Goal: Information Seeking & Learning: Learn about a topic

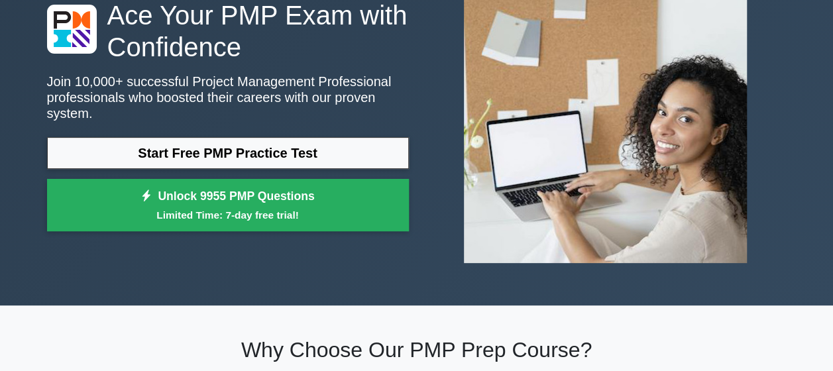
scroll to position [86, 0]
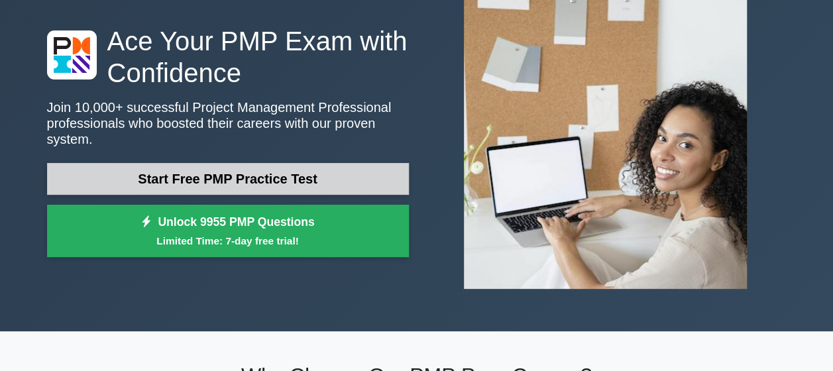
click at [341, 167] on link "Start Free PMP Practice Test" at bounding box center [228, 179] width 362 height 32
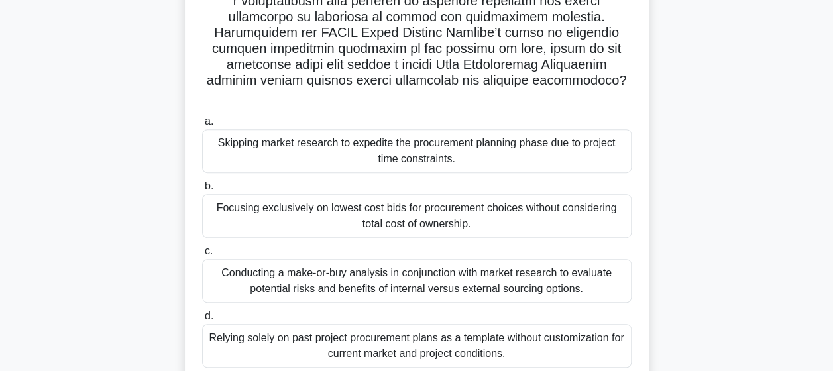
scroll to position [292, 0]
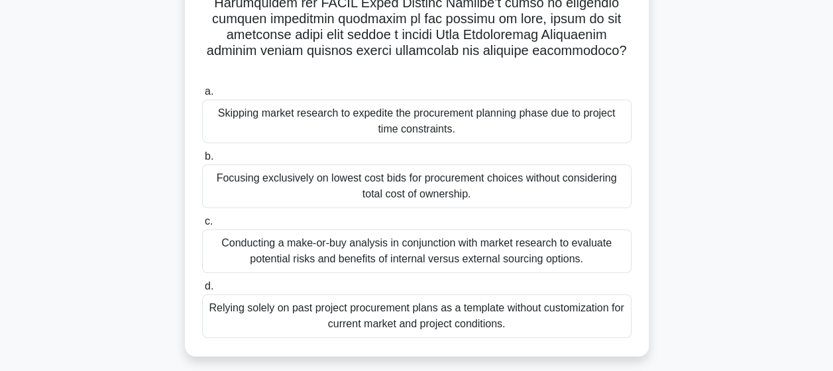
click at [356, 229] on div "Conducting a make-or-buy analysis in conjunction with market research to evalua…" at bounding box center [416, 251] width 429 height 44
click at [202, 226] on input "c. Conducting a make-or-buy analysis in conjunction with market research to eva…" at bounding box center [202, 221] width 0 height 9
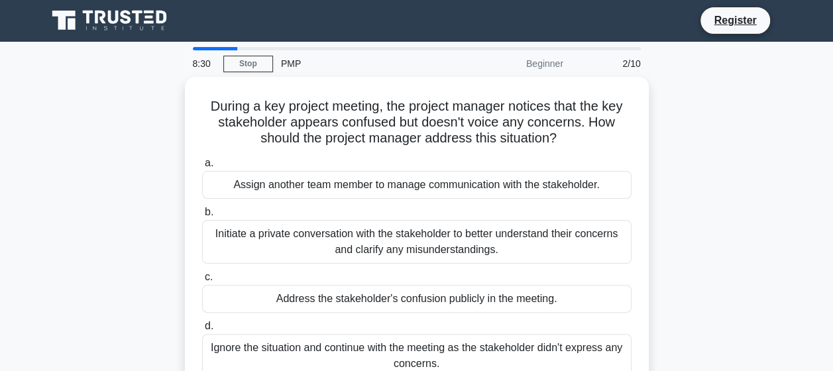
scroll to position [0, 0]
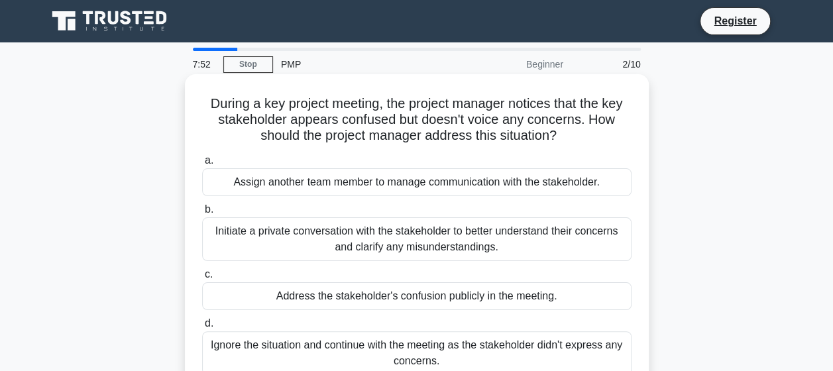
click at [411, 236] on div "Initiate a private conversation with the stakeholder to better understand their…" at bounding box center [416, 239] width 429 height 44
click at [202, 214] on input "b. Initiate a private conversation with the stakeholder to better understand th…" at bounding box center [202, 209] width 0 height 9
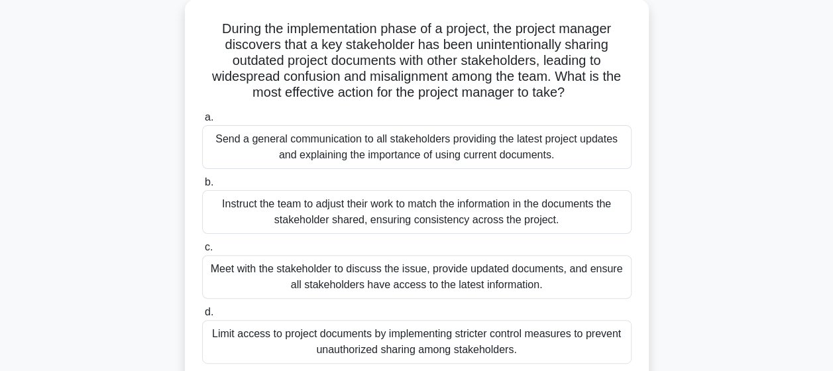
scroll to position [80, 0]
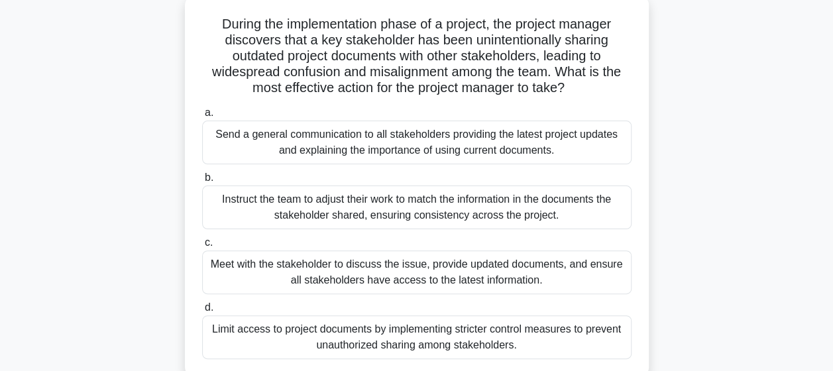
click at [383, 276] on div "Meet with the stakeholder to discuss the issue, provide updated documents, and …" at bounding box center [416, 273] width 429 height 44
click at [202, 247] on input "c. Meet with the stakeholder to discuss the issue, provide updated documents, a…" at bounding box center [202, 243] width 0 height 9
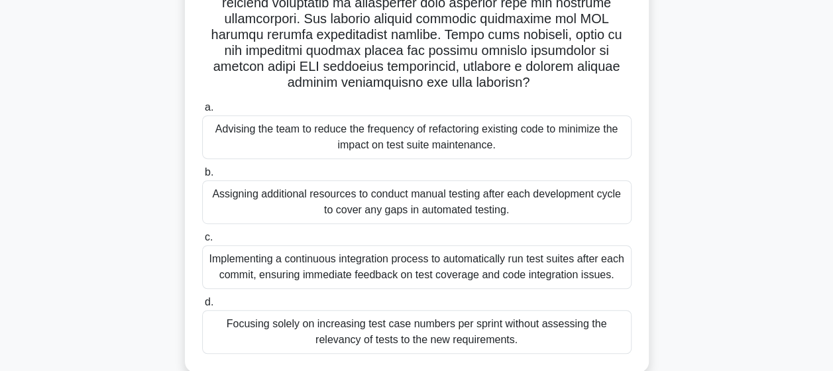
scroll to position [265, 0]
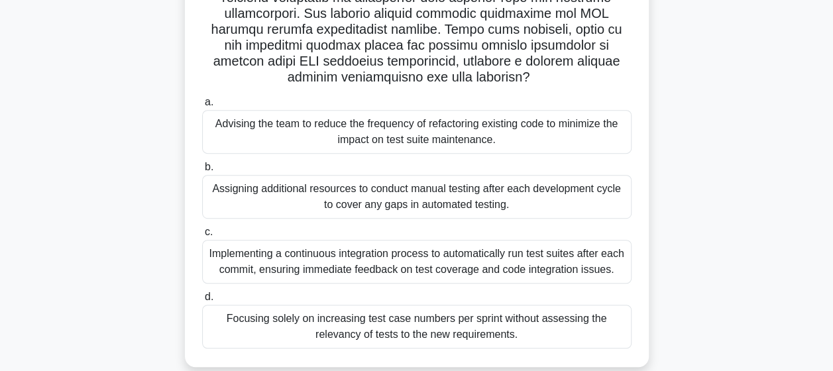
click at [404, 268] on div "Implementing a continuous integration process to automatically run test suites …" at bounding box center [416, 262] width 429 height 44
click at [202, 237] on input "c. Implementing a continuous integration process to automatically run test suit…" at bounding box center [202, 232] width 0 height 9
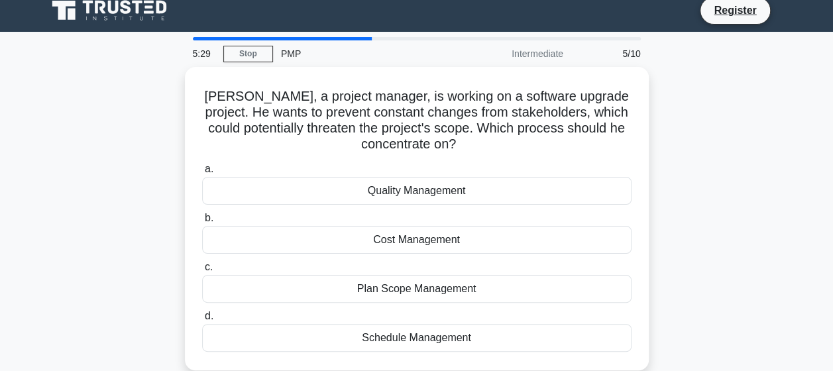
scroll to position [0, 0]
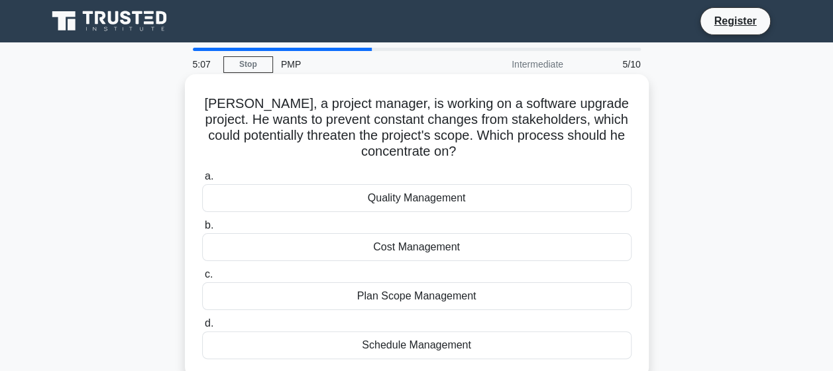
click at [432, 298] on div "Plan Scope Management" at bounding box center [416, 296] width 429 height 28
click at [202, 279] on input "c. Plan Scope Management" at bounding box center [202, 274] width 0 height 9
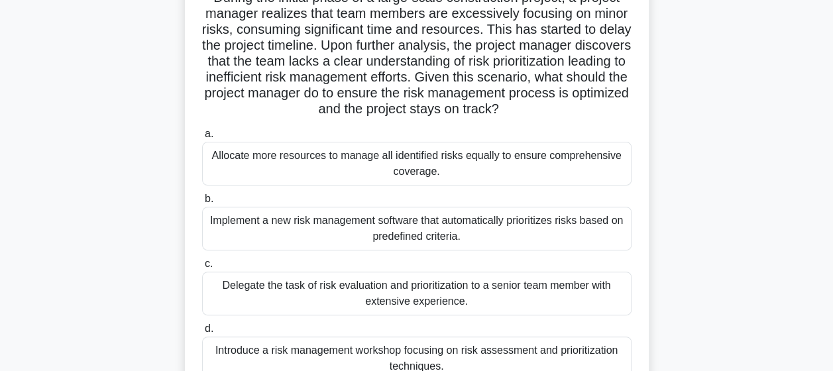
scroll to position [133, 0]
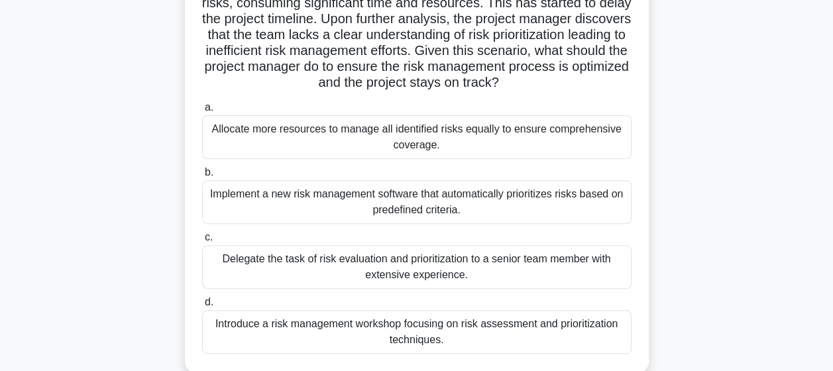
click at [436, 329] on div "Introduce a risk management workshop focusing on risk assessment and prioritiza…" at bounding box center [416, 332] width 429 height 44
click at [202, 307] on input "d. Introduce a risk management workshop focusing on risk assessment and priorit…" at bounding box center [202, 302] width 0 height 9
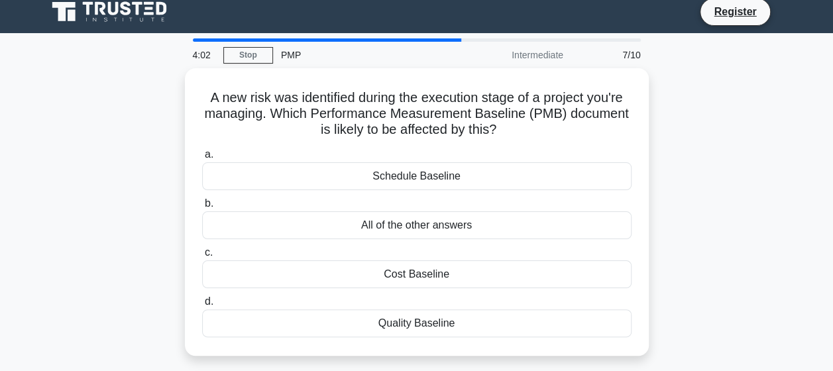
scroll to position [0, 0]
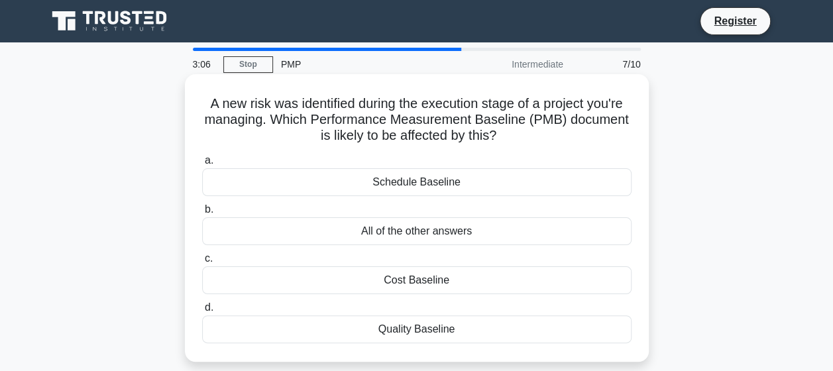
click at [384, 235] on div "All of the other answers" at bounding box center [416, 231] width 429 height 28
click at [202, 214] on input "b. All of the other answers" at bounding box center [202, 209] width 0 height 9
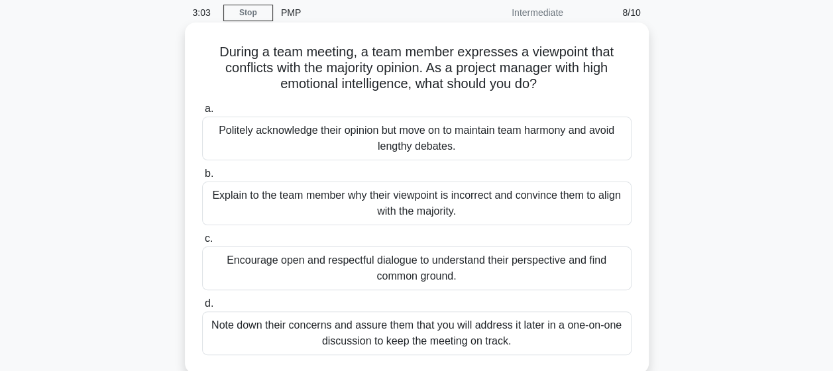
scroll to position [53, 0]
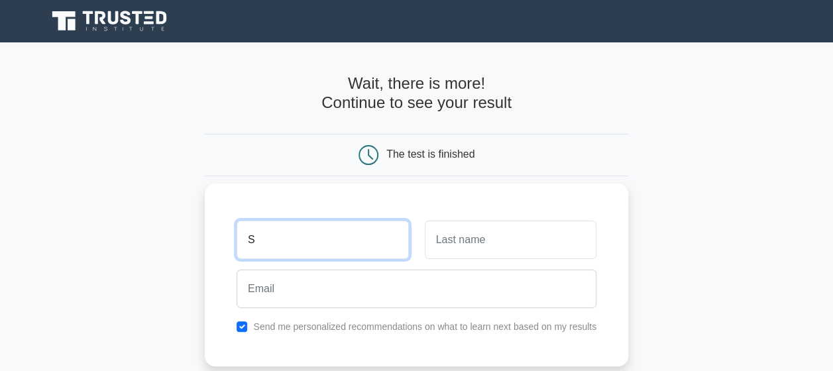
type input "S"
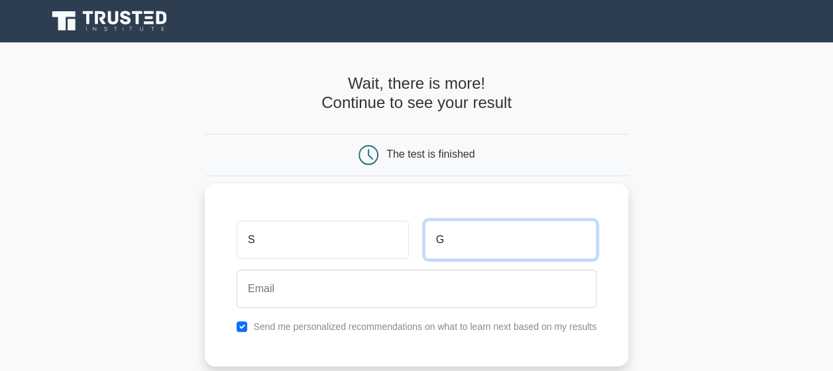
type input "G"
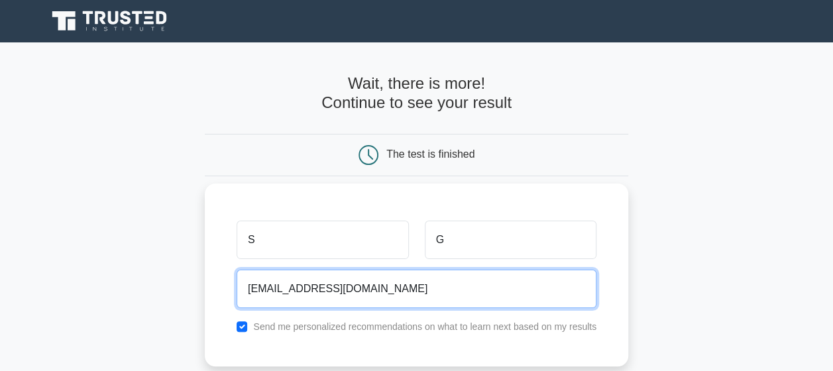
type input "shubhgov@gmail.com"
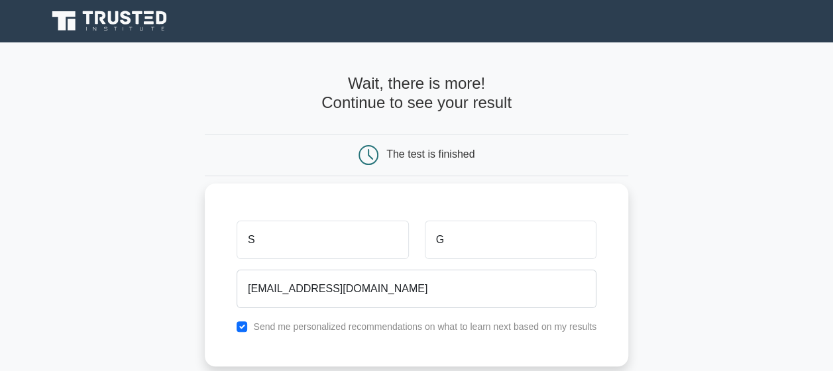
click at [239, 336] on div "S G shubhgov@gmail.com Send me personalized recommendations on what to learn ne…" at bounding box center [417, 275] width 424 height 183
click at [240, 326] on input "checkbox" at bounding box center [242, 326] width 11 height 11
checkbox input "false"
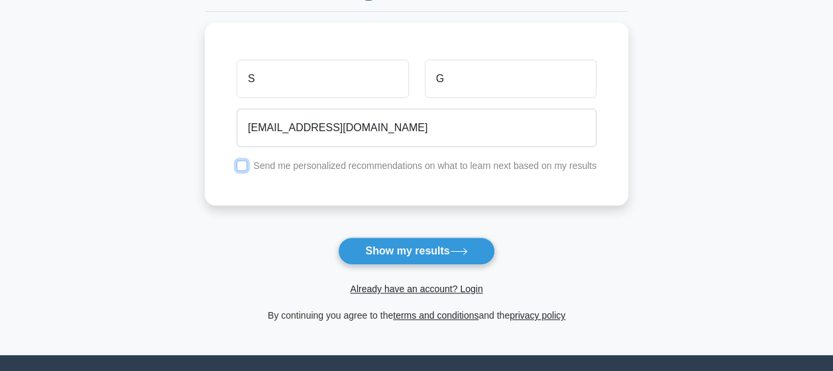
scroll to position [174, 0]
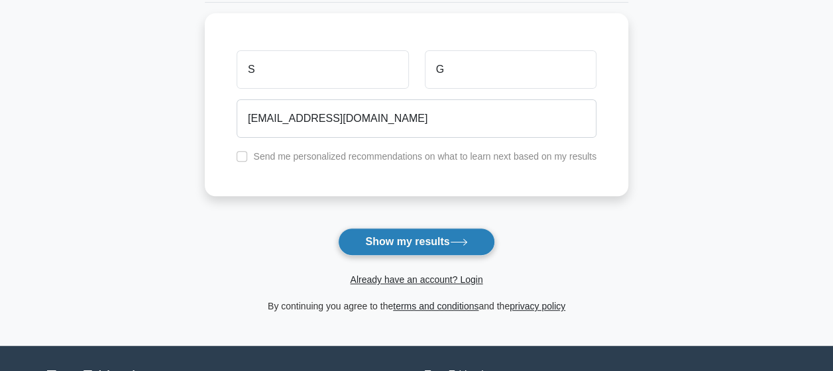
click at [420, 244] on button "Show my results" at bounding box center [416, 242] width 156 height 28
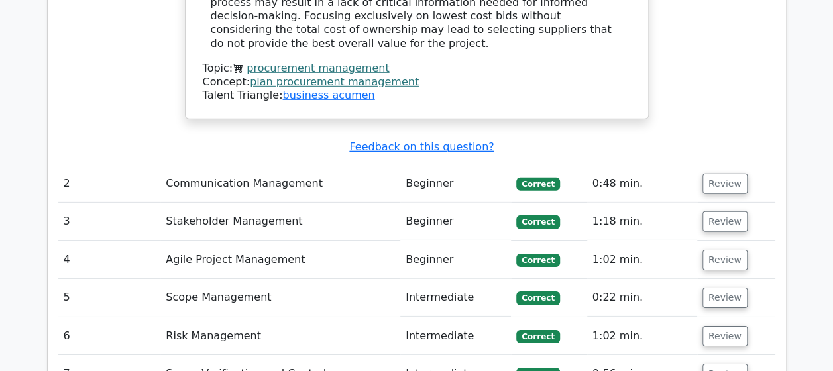
scroll to position [1961, 0]
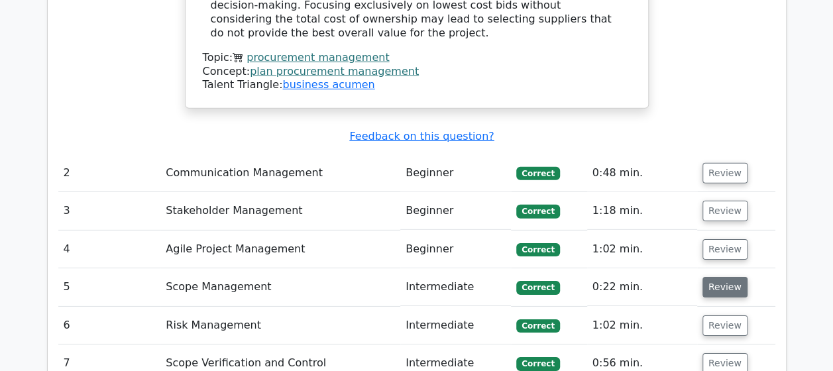
click at [718, 277] on button "Review" at bounding box center [725, 287] width 45 height 21
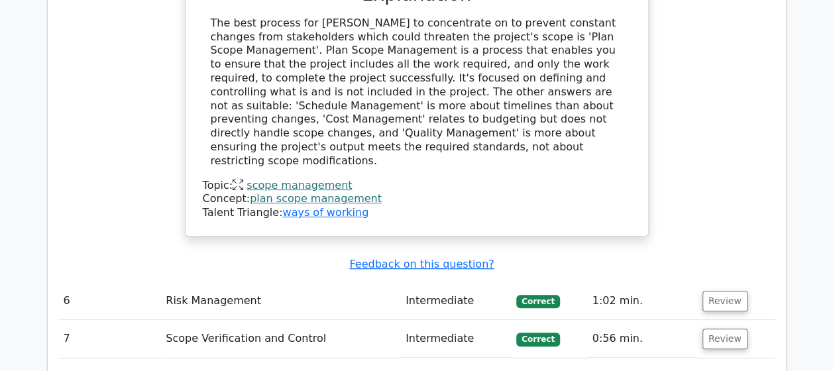
scroll to position [2624, 0]
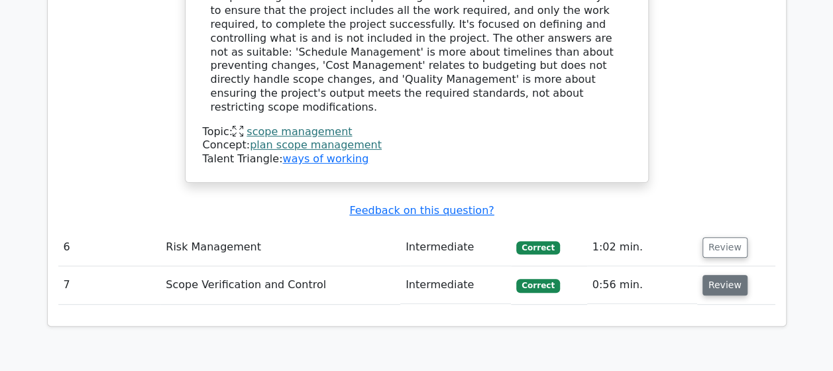
click at [724, 275] on button "Review" at bounding box center [725, 285] width 45 height 21
